Goal: Check status: Check status

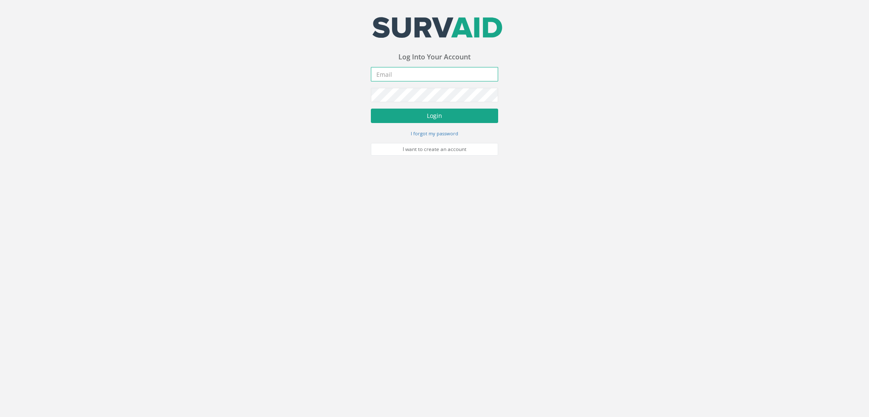
type input "[PERSON_NAME][EMAIL_ADDRESS][DOMAIN_NAME]"
click at [435, 121] on button "Login" at bounding box center [434, 116] width 127 height 14
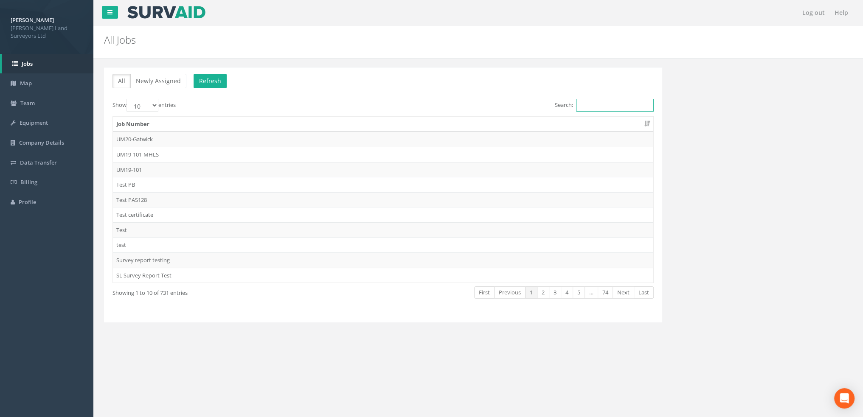
click at [593, 106] on input "Search:" at bounding box center [615, 105] width 78 height 13
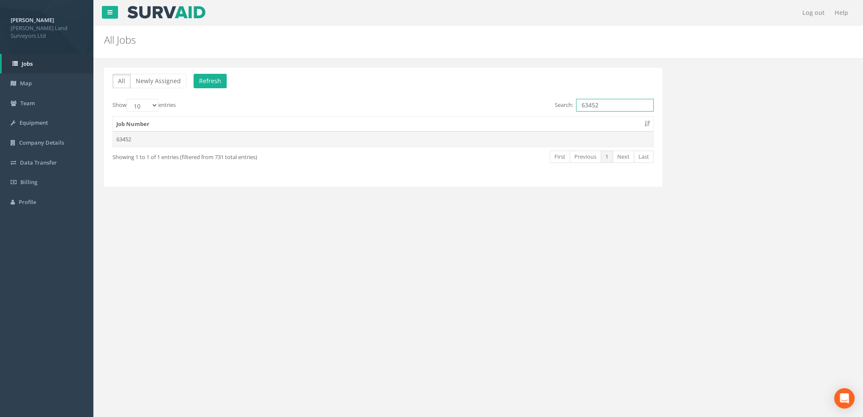
type input "63452"
click at [124, 143] on td "63452" at bounding box center [383, 139] width 540 height 15
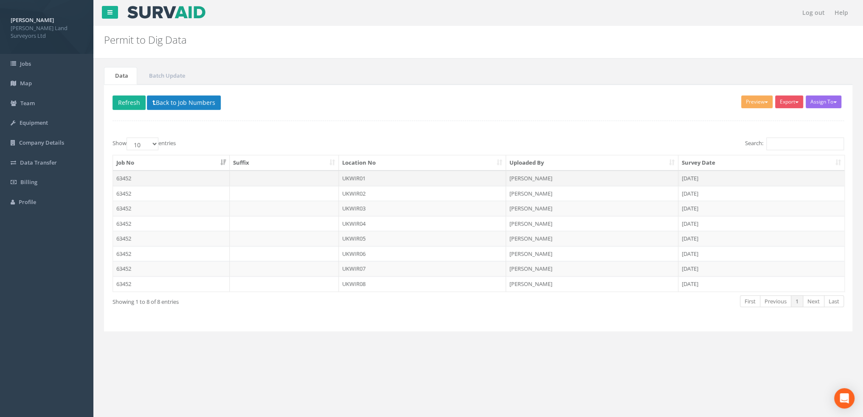
click at [130, 177] on td "63452" at bounding box center [171, 178] width 117 height 15
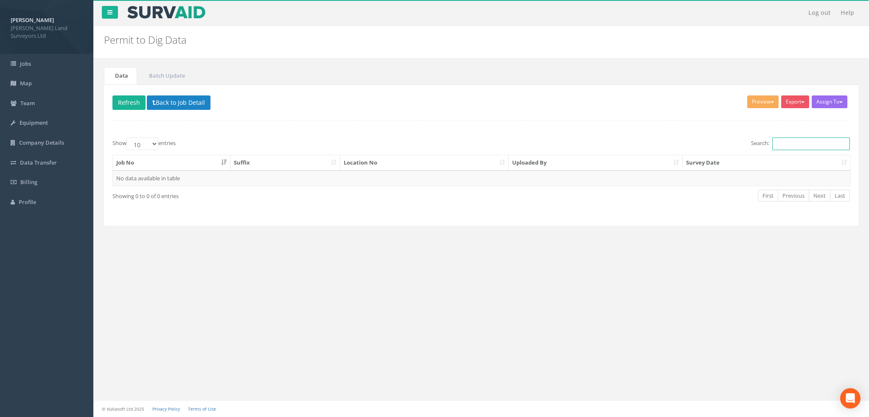
click at [794, 145] on input "Search:" at bounding box center [811, 143] width 78 height 13
type input "63452"
click at [191, 17] on image at bounding box center [166, 12] width 80 height 13
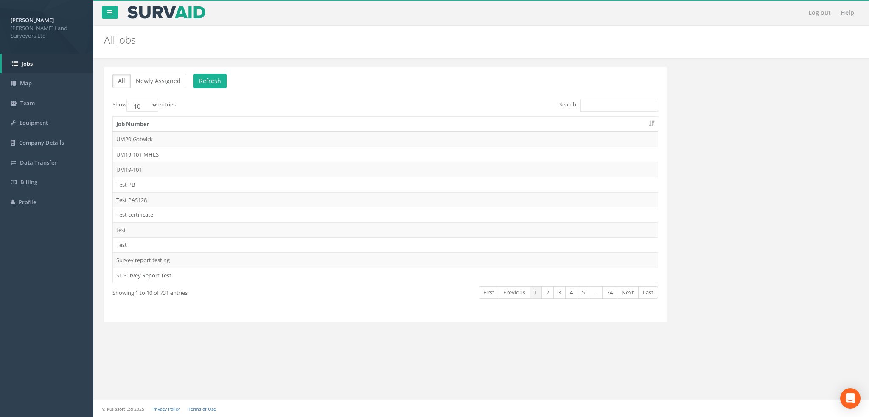
click at [617, 98] on div "All Newly Assigned Refresh Show 10 25 50 100 entries Search: Job Number UM20-Ga…" at bounding box center [385, 194] width 563 height 255
click at [613, 106] on input "Search:" at bounding box center [620, 105] width 78 height 13
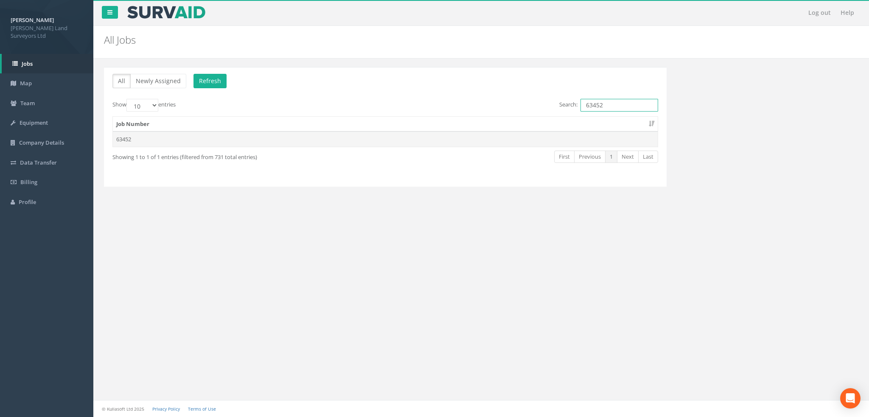
type input "63452"
click at [118, 139] on td "63452" at bounding box center [385, 139] width 545 height 15
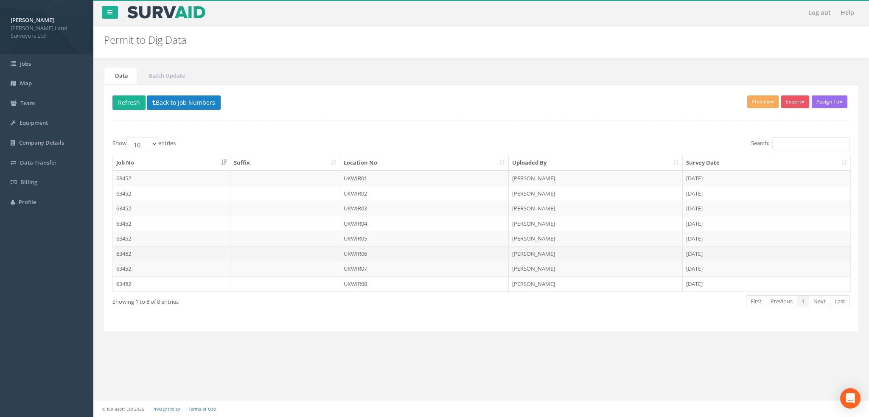
click at [146, 252] on td "63452" at bounding box center [172, 253] width 118 height 15
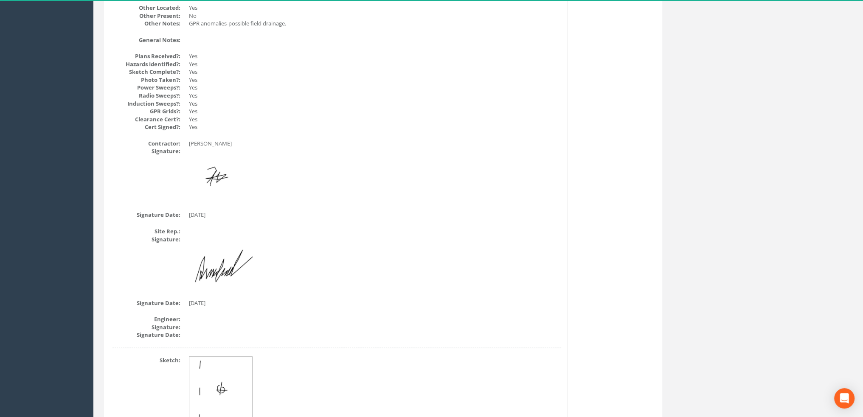
scroll to position [477, 0]
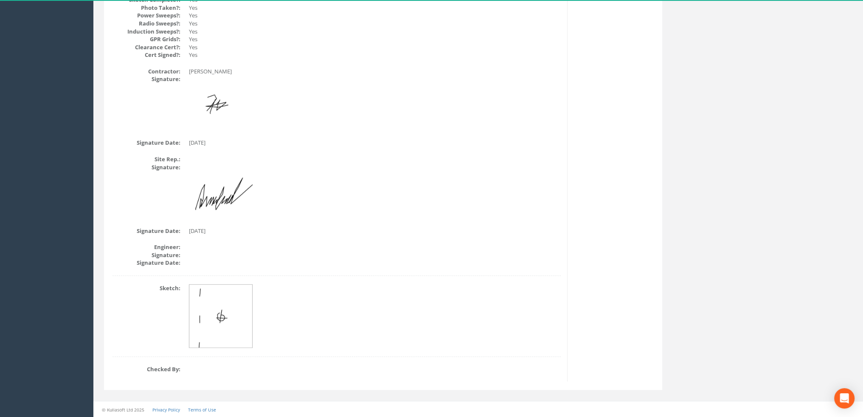
click at [230, 297] on img at bounding box center [221, 317] width 64 height 64
click at [230, 311] on img at bounding box center [221, 317] width 64 height 64
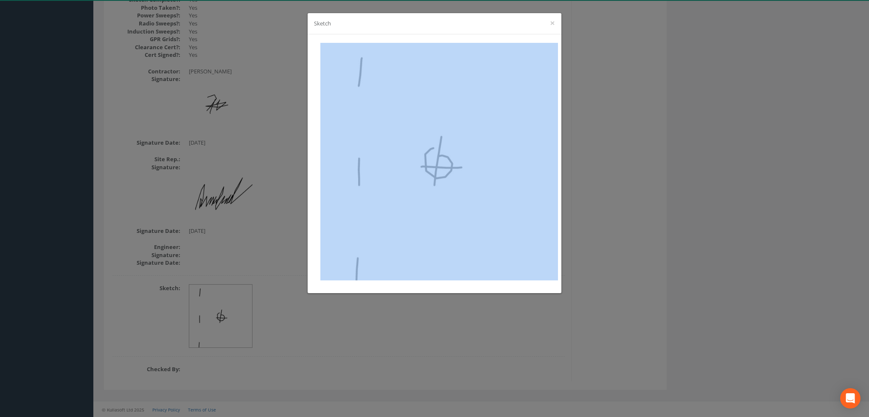
click at [230, 311] on div "Sketch ×" at bounding box center [434, 208] width 869 height 417
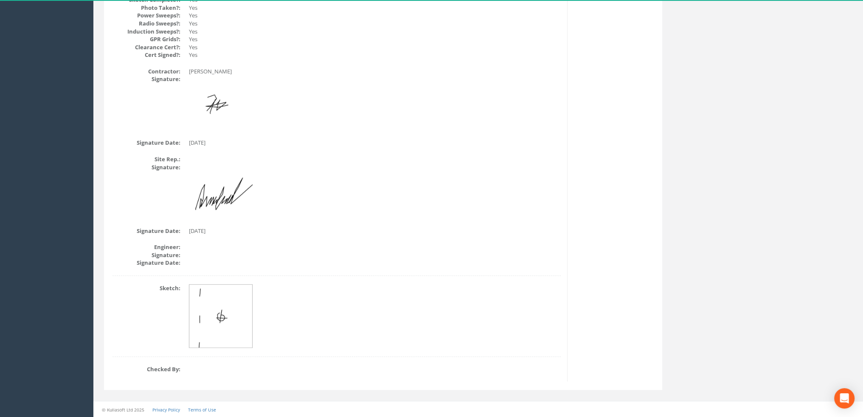
click at [230, 311] on img at bounding box center [221, 317] width 64 height 64
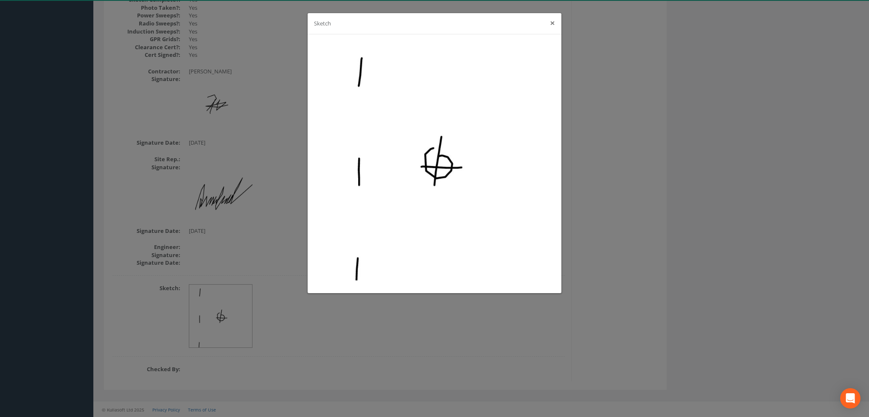
click at [551, 23] on button "×" at bounding box center [552, 23] width 5 height 9
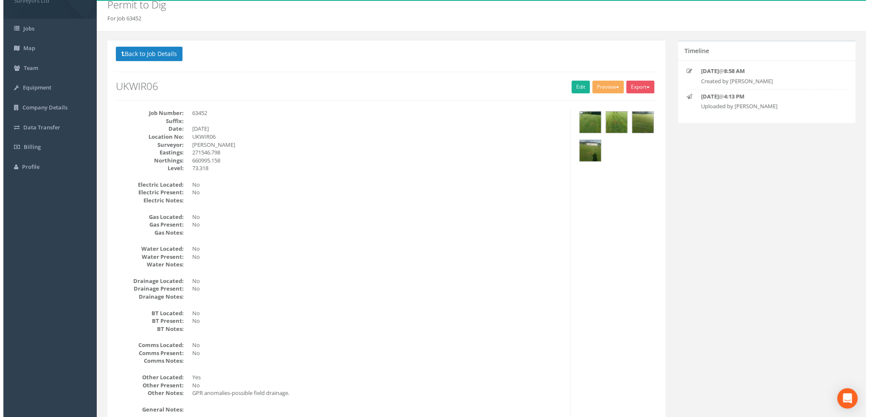
scroll to position [0, 0]
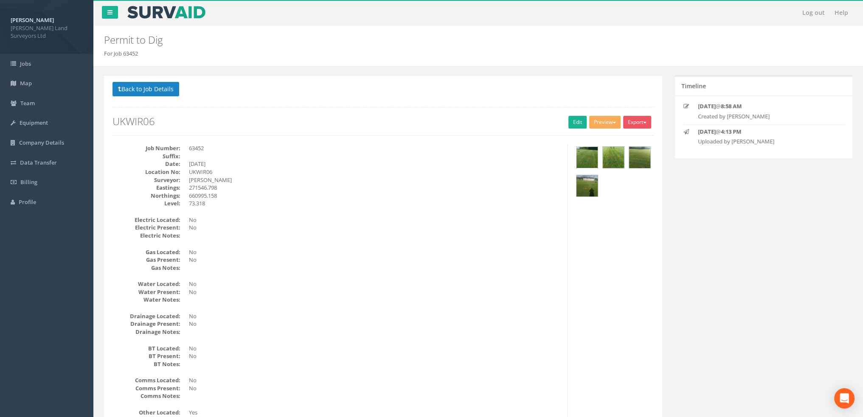
click at [586, 163] on img at bounding box center [586, 157] width 21 height 21
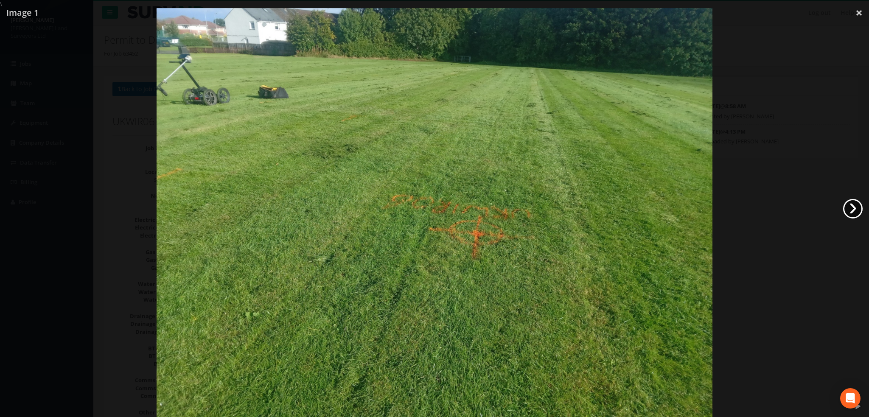
click at [856, 207] on link "›" at bounding box center [853, 209] width 20 height 20
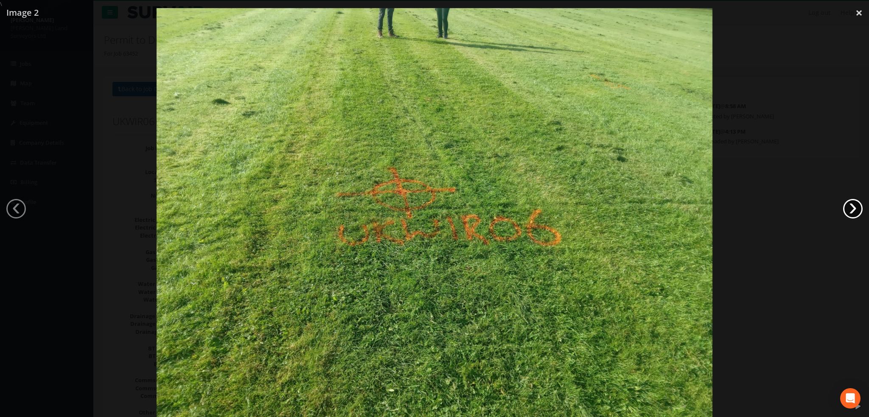
click at [856, 207] on link "›" at bounding box center [853, 209] width 20 height 20
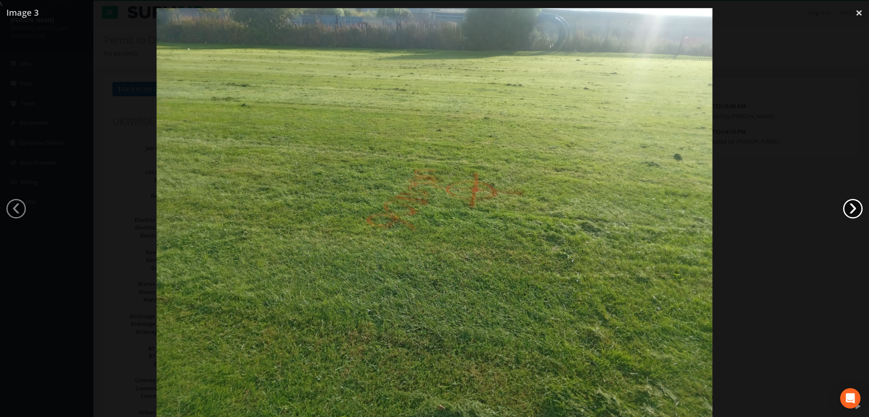
click at [856, 207] on link "›" at bounding box center [853, 209] width 20 height 20
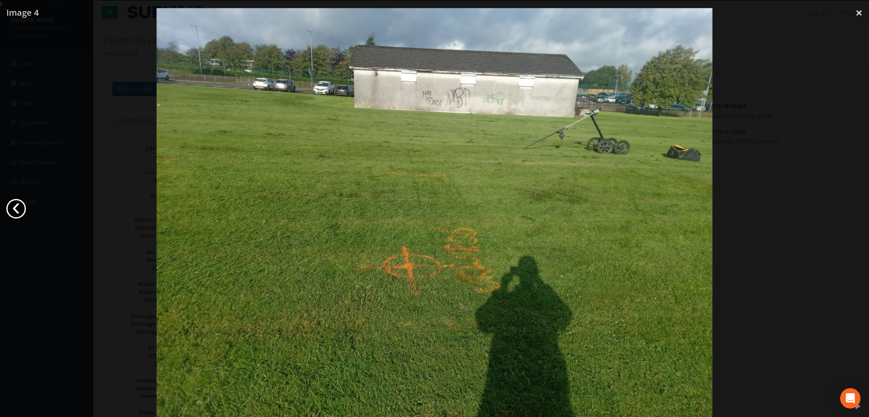
click at [12, 210] on link "‹" at bounding box center [16, 209] width 20 height 20
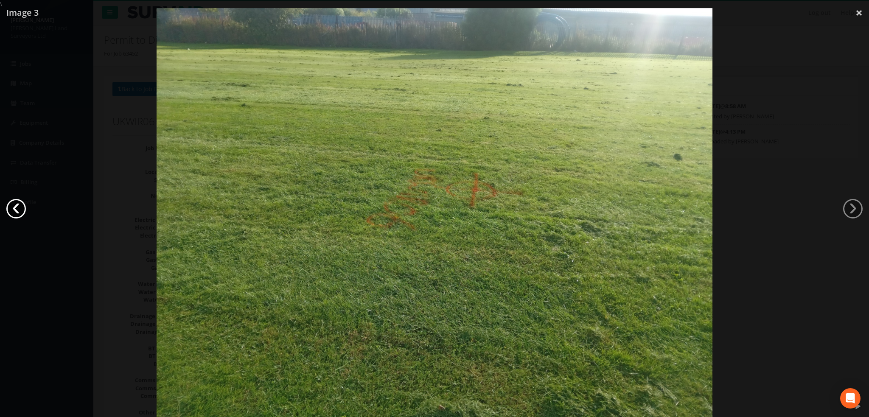
click at [12, 209] on link "‹" at bounding box center [16, 209] width 20 height 20
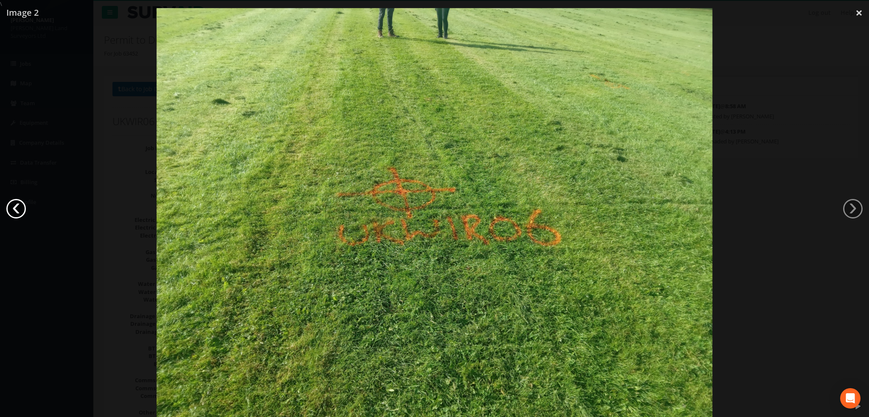
click at [12, 209] on link "‹" at bounding box center [16, 209] width 20 height 20
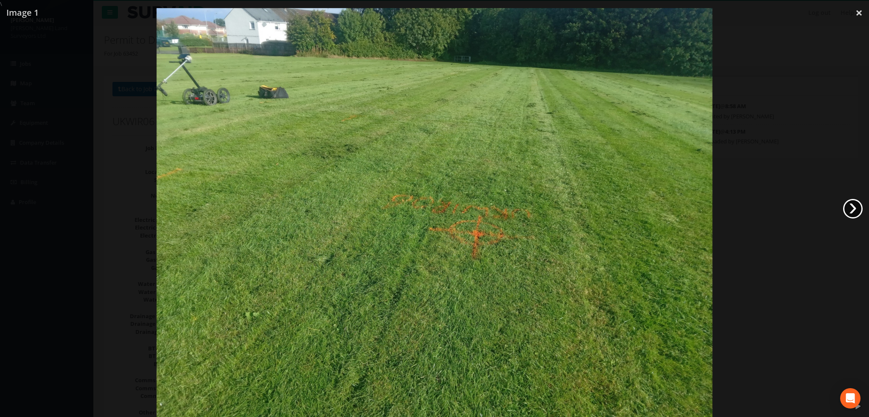
click at [849, 203] on link "›" at bounding box center [853, 209] width 20 height 20
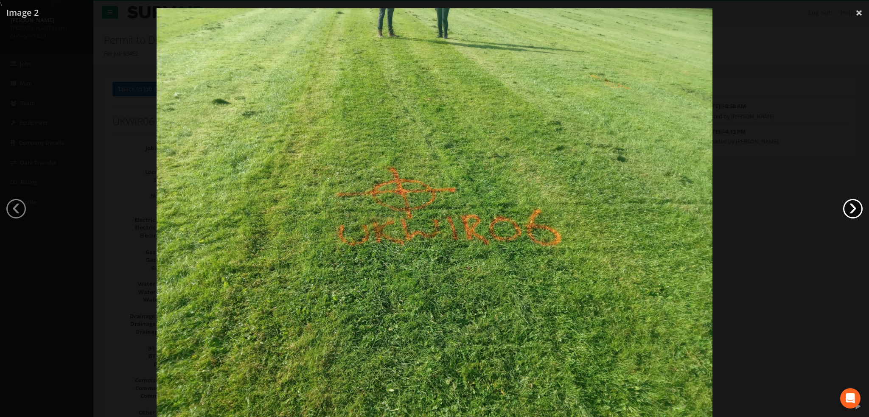
click at [849, 203] on link "›" at bounding box center [853, 209] width 20 height 20
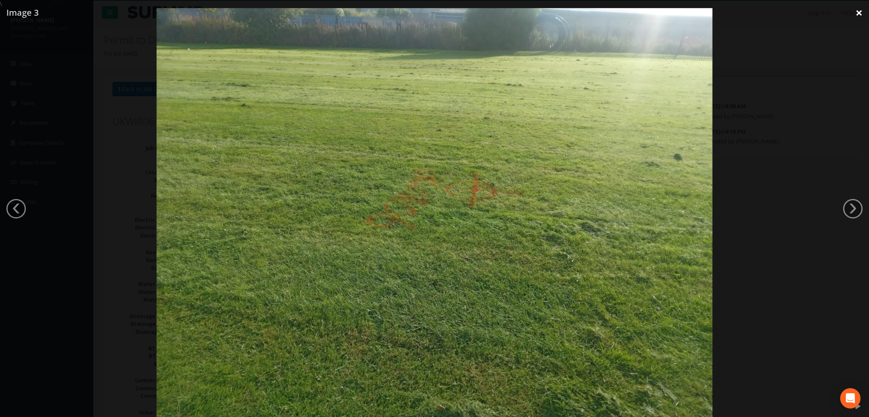
click at [862, 13] on link "×" at bounding box center [859, 12] width 20 height 25
